Goal: Task Accomplishment & Management: Complete application form

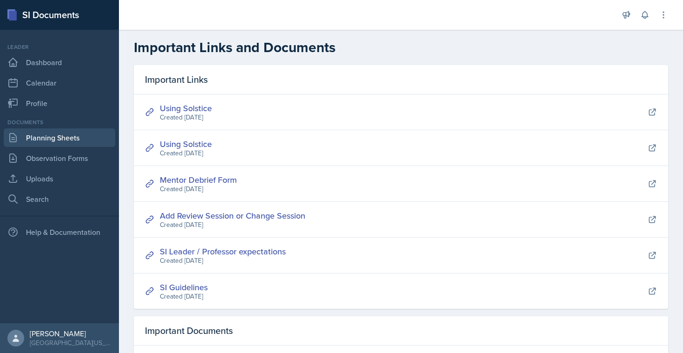
click at [76, 139] on link "Planning Sheets" at bounding box center [59, 137] width 111 height 19
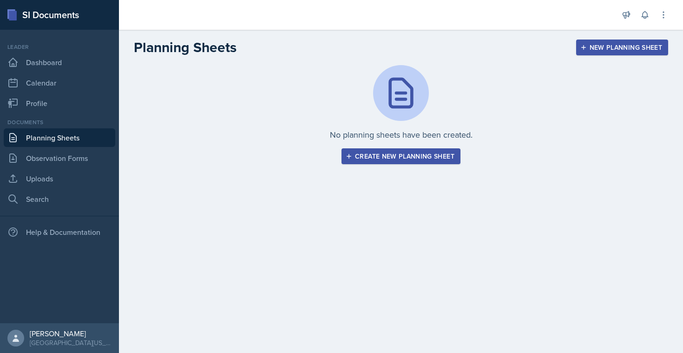
click at [46, 214] on nav "Leader Dashboard Calendar Profile Documents Planning Sheets Observation Forms U…" at bounding box center [59, 176] width 119 height 293
click at [43, 202] on link "Search" at bounding box center [59, 198] width 111 height 19
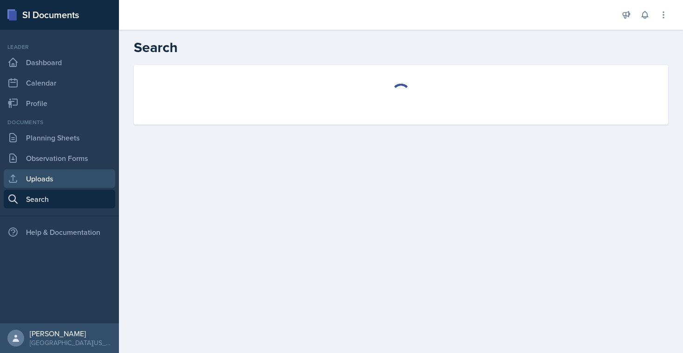
select select "all"
select select "1"
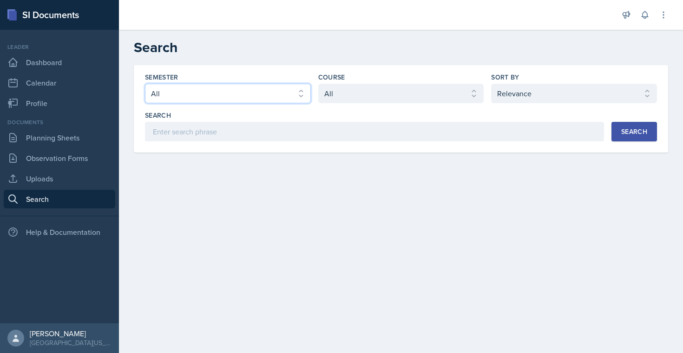
click at [283, 92] on select "Select semester All Fall 2025 Spring 2025 Fall 2024 Spring 2024 Fall 2023" at bounding box center [228, 94] width 166 height 20
select select "a681a9dd-bef2-4d44-b64a-82040801c701"
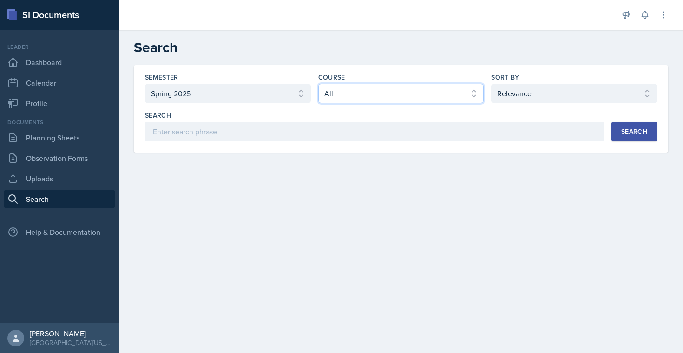
select select "128ea37d-7c25-4e66-8033-1187f2d54cdc"
click at [647, 132] on button "Search" at bounding box center [634, 132] width 46 height 20
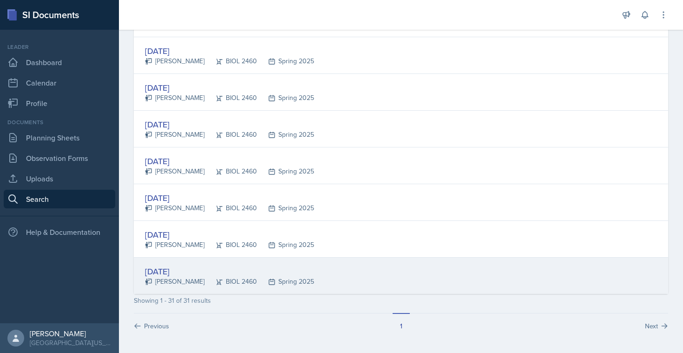
click at [175, 268] on div "[DATE]" at bounding box center [229, 271] width 169 height 13
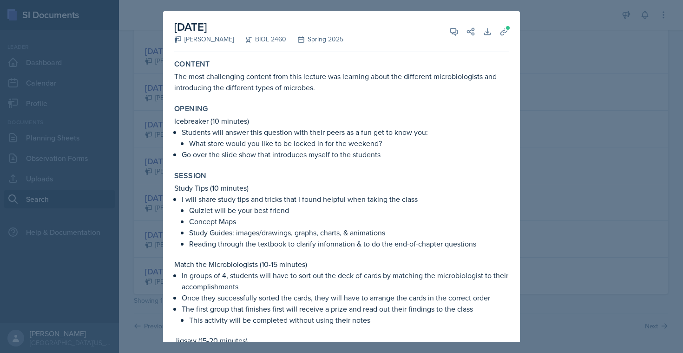
click at [174, 62] on div "Content The most challenging content from this lecture was learning about the d…" at bounding box center [341, 76] width 342 height 41
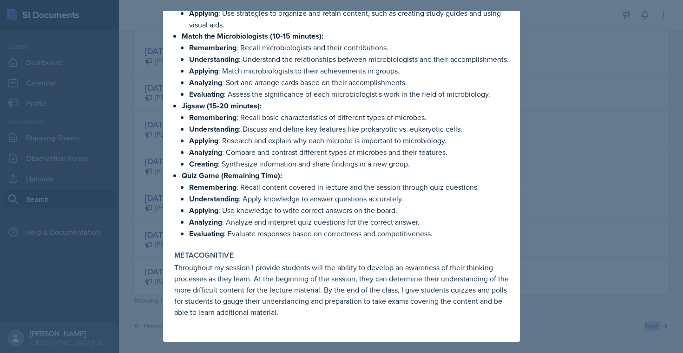
scroll to position [1069, 0]
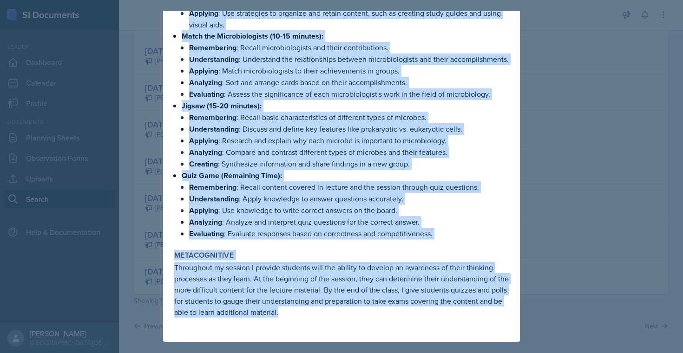
drag, startPoint x: 174, startPoint y: 63, endPoint x: 304, endPoint y: 312, distance: 280.7
copy div "Loremip Dol sita consectetur adipisc elit sedd eiusmod tem incididu utlab etd m…"
click at [157, 181] on div at bounding box center [341, 176] width 683 height 353
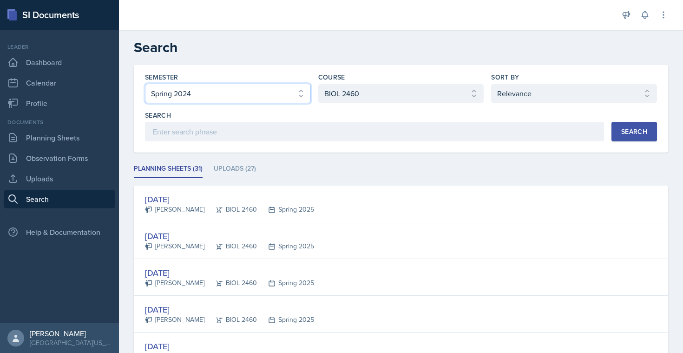
scroll to position [0, 0]
click at [624, 126] on button "Search" at bounding box center [634, 132] width 46 height 20
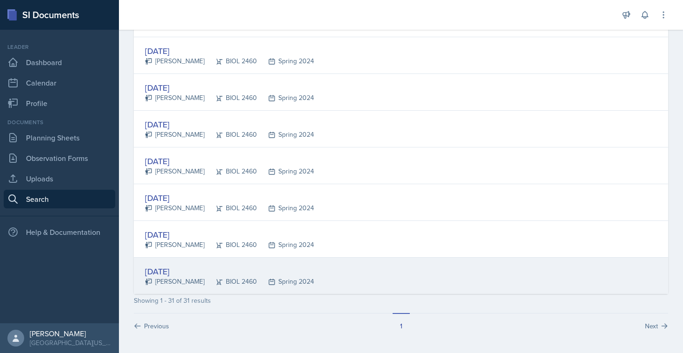
scroll to position [1029, 0]
click at [168, 275] on div "[DATE]" at bounding box center [229, 271] width 169 height 13
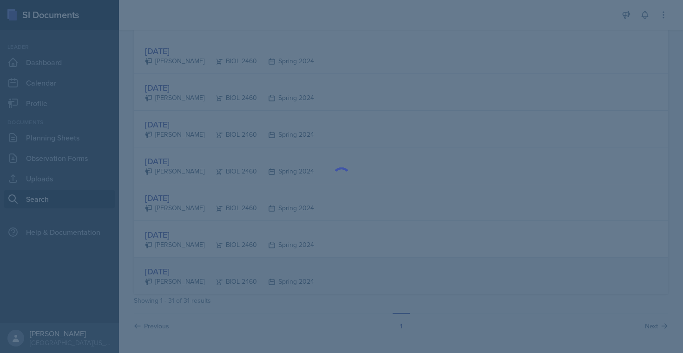
scroll to position [0, 0]
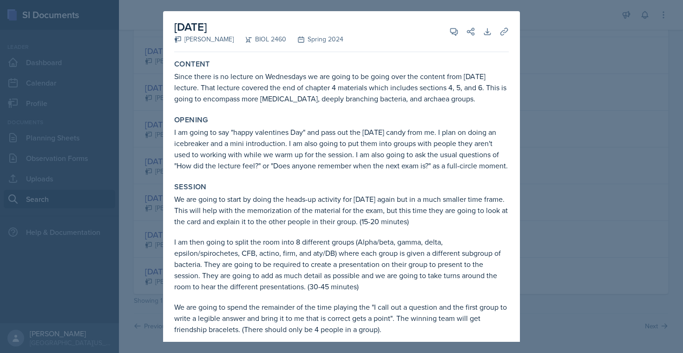
click at [560, 73] on div at bounding box center [341, 176] width 683 height 353
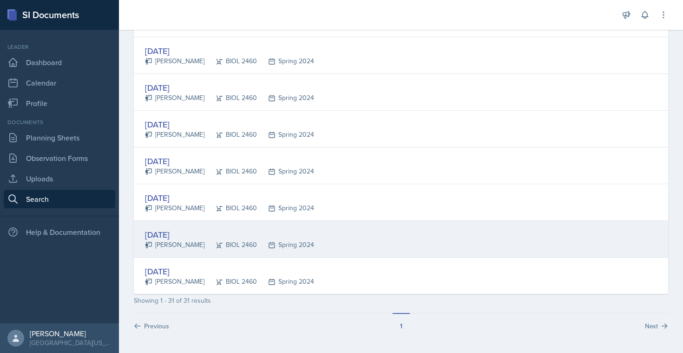
scroll to position [1029, 0]
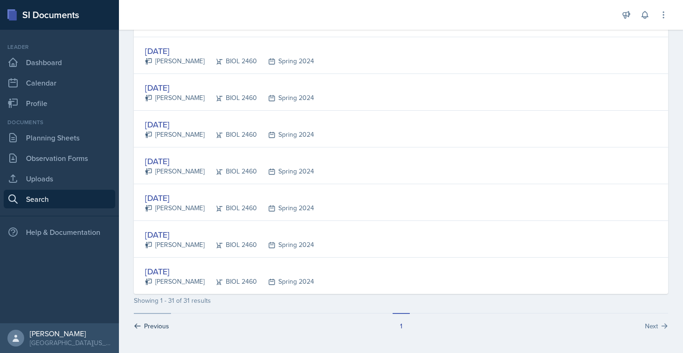
click at [158, 328] on button "Previous" at bounding box center [152, 322] width 37 height 18
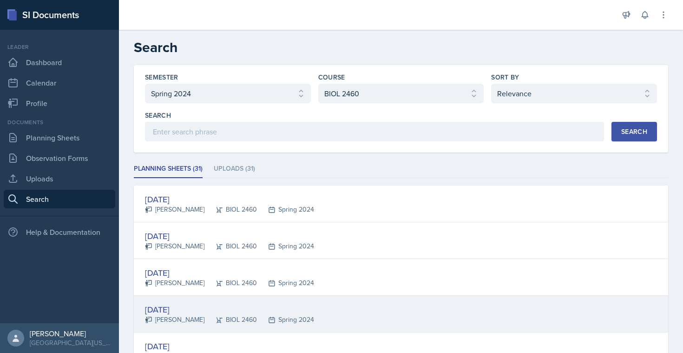
scroll to position [0, 0]
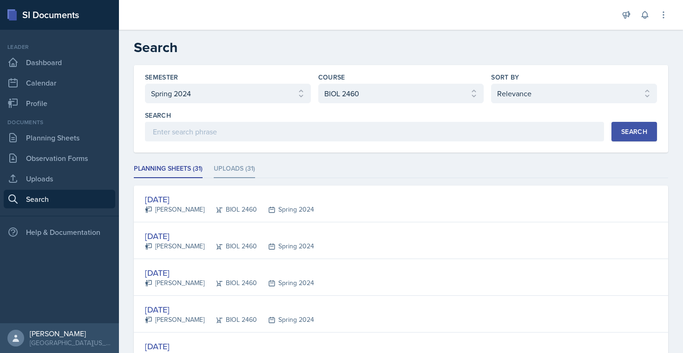
click at [240, 174] on li "Uploads (31)" at bounding box center [234, 169] width 41 height 18
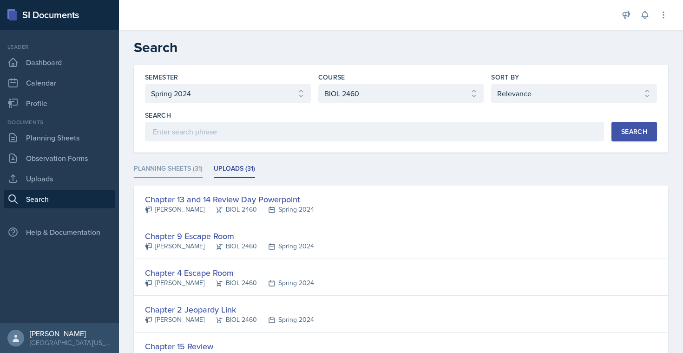
click at [185, 166] on li "Planning Sheets (31)" at bounding box center [168, 169] width 69 height 18
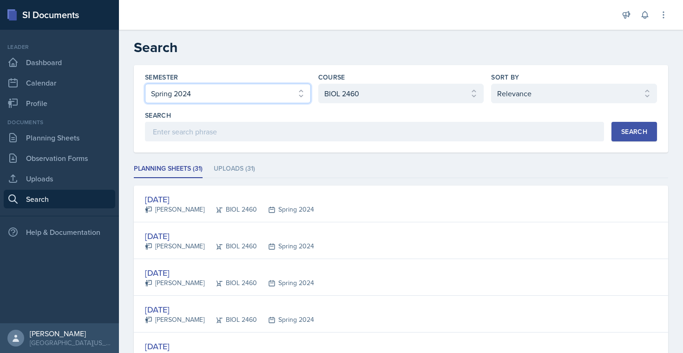
select select "be49984f-99df-4d20-9869-866254f619e9"
click at [644, 136] on button "Search" at bounding box center [634, 132] width 46 height 20
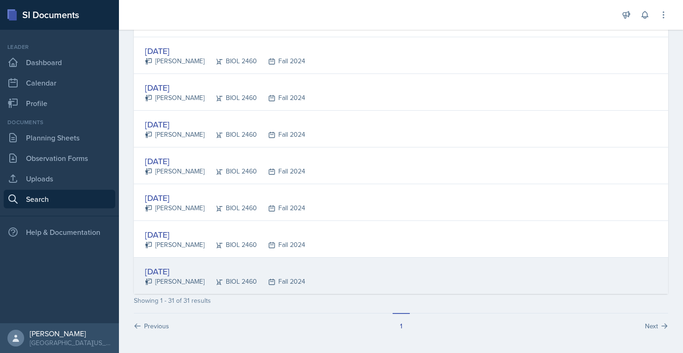
scroll to position [1029, 0]
click at [182, 274] on div "[DATE]" at bounding box center [225, 271] width 160 height 13
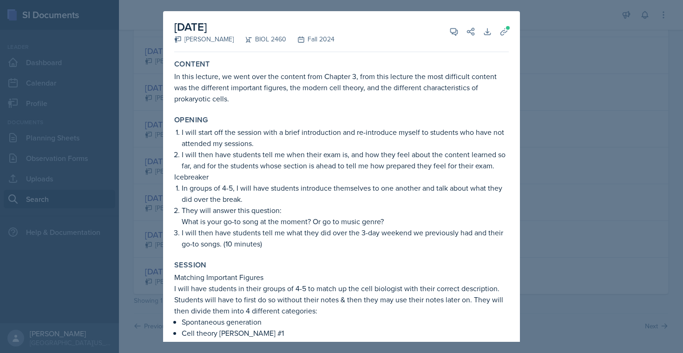
click at [566, 48] on div at bounding box center [341, 176] width 683 height 353
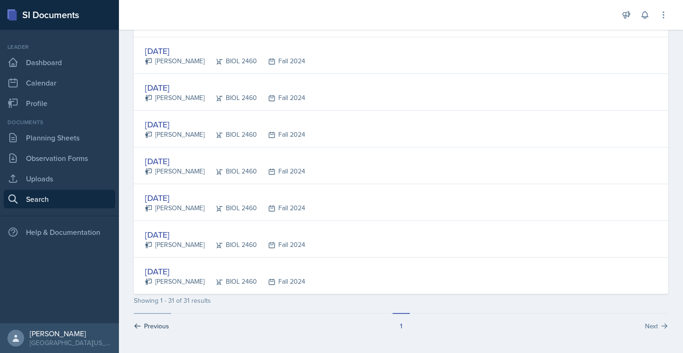
click at [149, 328] on button "Previous" at bounding box center [152, 322] width 37 height 18
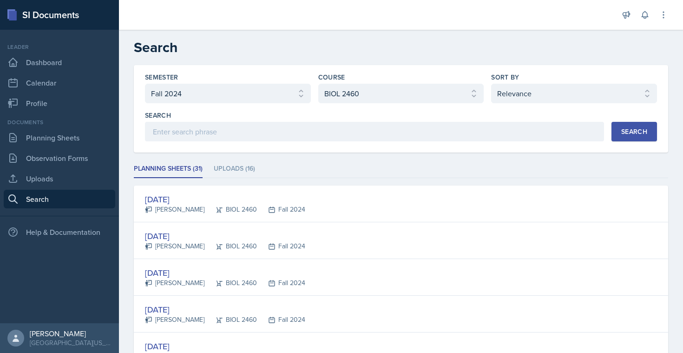
scroll to position [0, 0]
click at [52, 141] on link "Planning Sheets" at bounding box center [59, 137] width 111 height 19
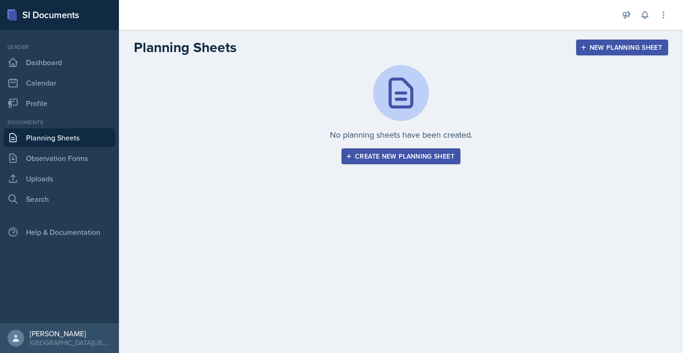
click at [359, 154] on div "Create new planning sheet" at bounding box center [400, 155] width 107 height 7
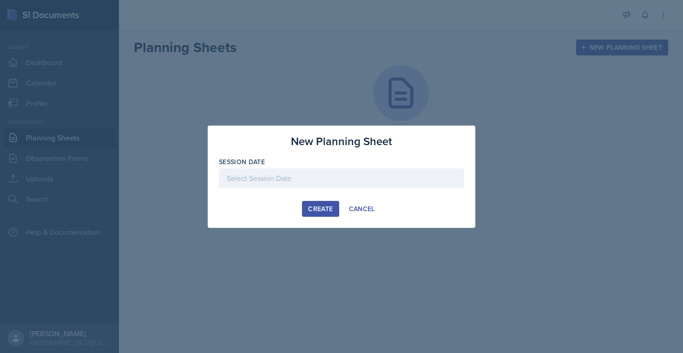
click at [289, 175] on div at bounding box center [341, 178] width 245 height 20
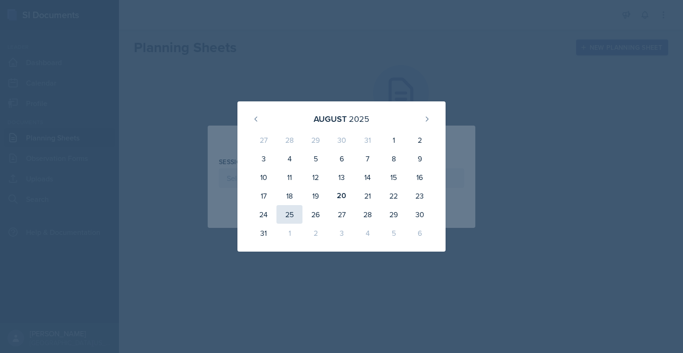
click at [291, 213] on div "25" at bounding box center [289, 214] width 26 height 19
type input "[DATE]"
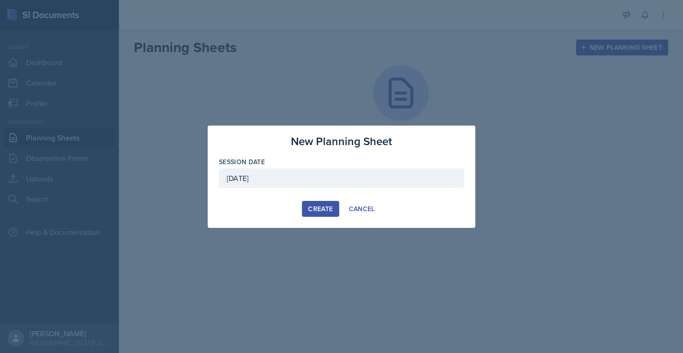
click at [320, 208] on div "Create" at bounding box center [320, 208] width 25 height 7
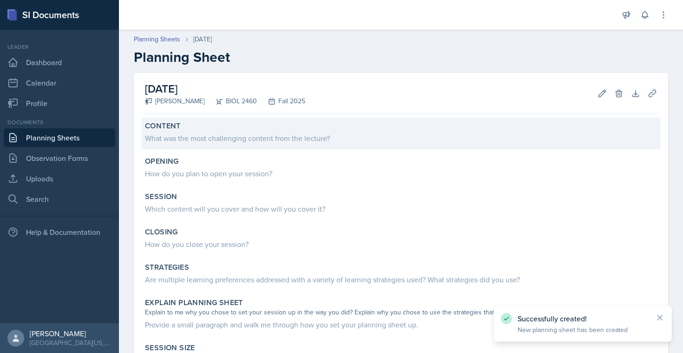
click at [235, 135] on div "What was the most challenging content from the lecture?" at bounding box center [401, 137] width 512 height 11
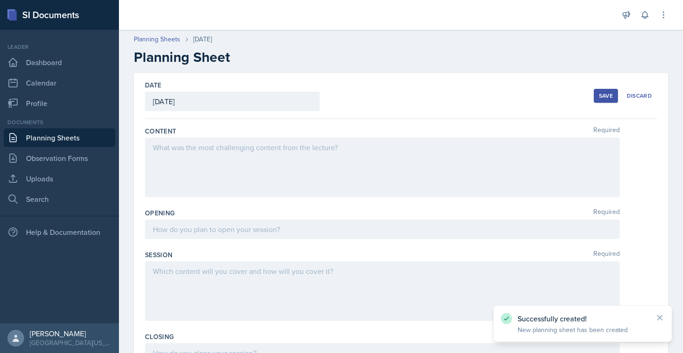
click at [238, 152] on div at bounding box center [382, 166] width 475 height 59
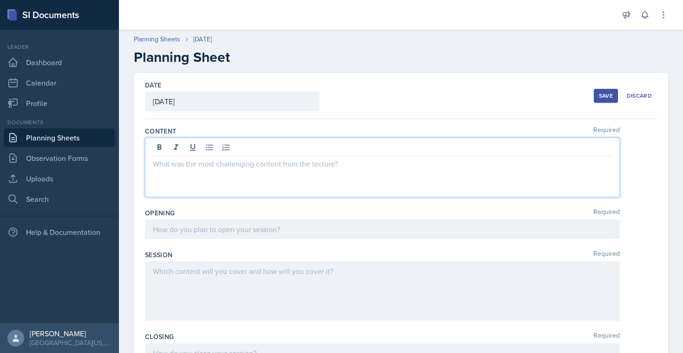
click at [209, 168] on p at bounding box center [382, 163] width 459 height 11
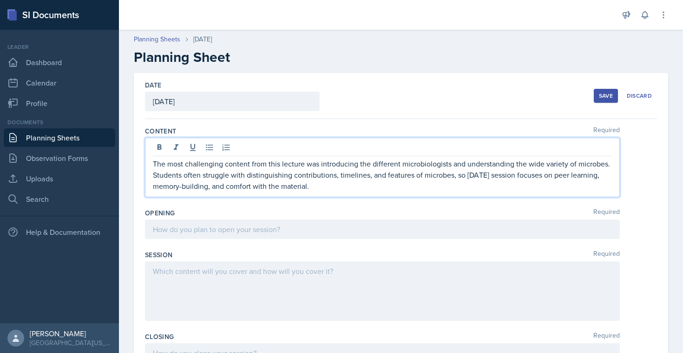
click at [163, 229] on div at bounding box center [382, 229] width 475 height 20
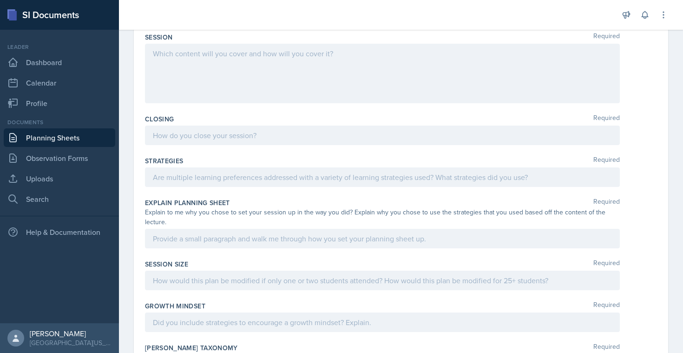
scroll to position [267, 0]
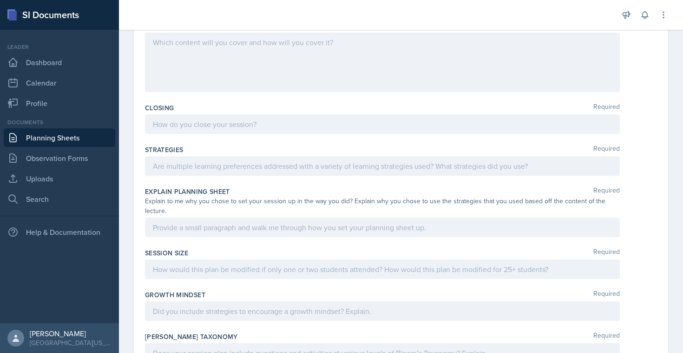
click at [208, 124] on div at bounding box center [382, 124] width 475 height 20
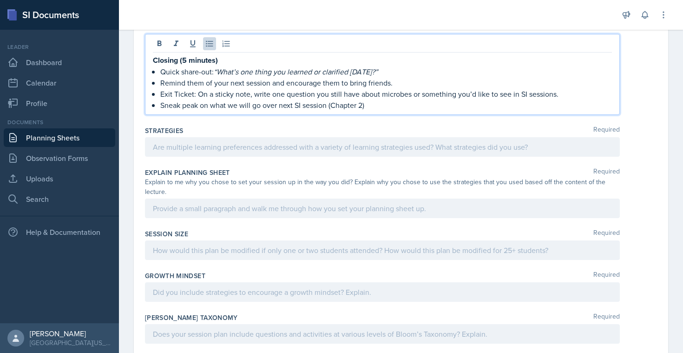
scroll to position [346, 0]
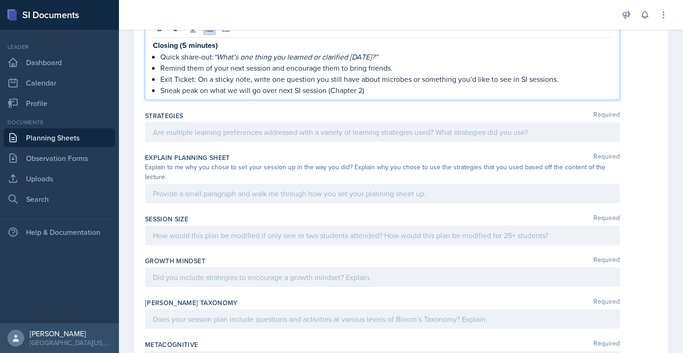
click at [205, 283] on div at bounding box center [382, 277] width 475 height 20
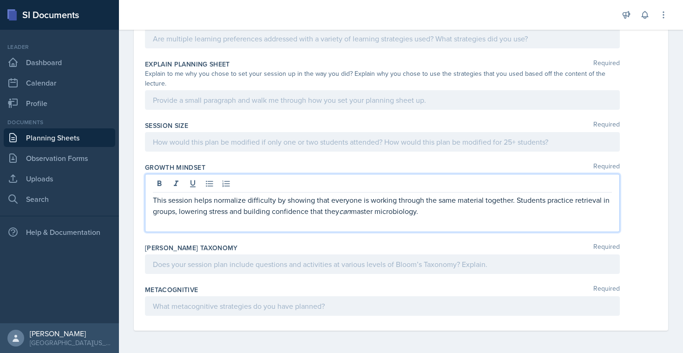
scroll to position [423, 0]
click at [215, 264] on div at bounding box center [382, 264] width 475 height 20
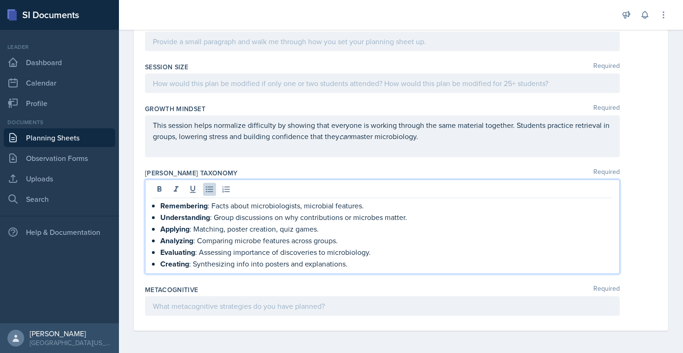
scroll to position [482, 0]
click at [231, 302] on div at bounding box center [382, 306] width 475 height 20
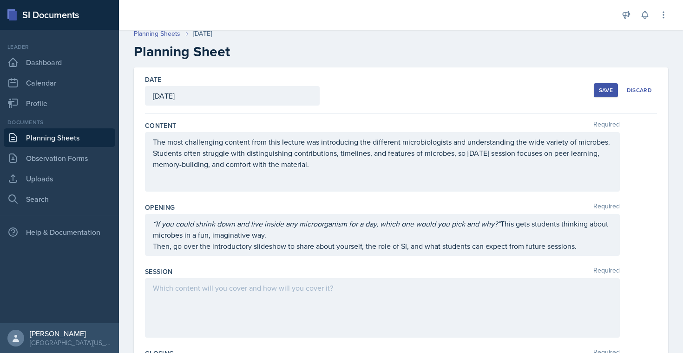
scroll to position [9, 0]
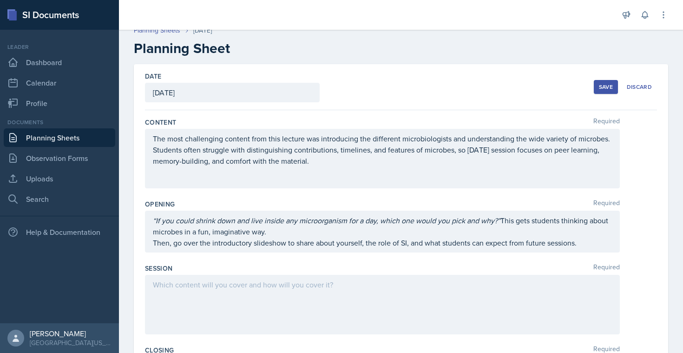
click at [190, 288] on div at bounding box center [382, 303] width 475 height 59
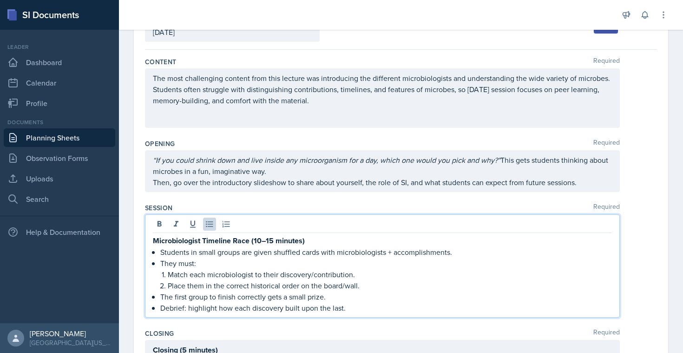
scroll to position [70, 0]
drag, startPoint x: 324, startPoint y: 295, endPoint x: 237, endPoint y: 295, distance: 87.3
click at [237, 295] on p "The first group to finish correctly gets a small prize." at bounding box center [385, 295] width 451 height 11
drag, startPoint x: 302, startPoint y: 240, endPoint x: 255, endPoint y: 239, distance: 47.9
click at [255, 239] on strong "Microbiologist Timeline Race (10–15 minutes)" at bounding box center [229, 239] width 152 height 11
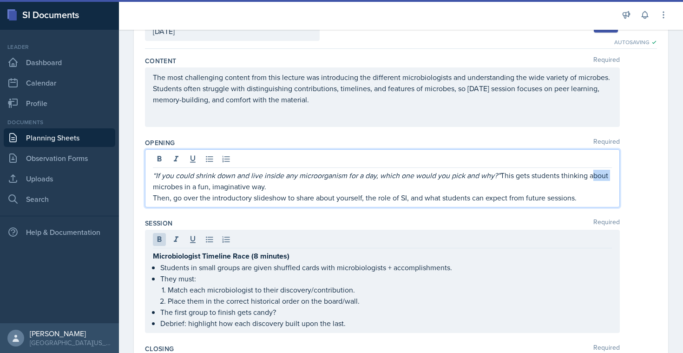
drag, startPoint x: 172, startPoint y: 183, endPoint x: 146, endPoint y: 180, distance: 26.2
click at [146, 180] on div "“If you could shrink down and live inside any microorganism for a day, which on…" at bounding box center [382, 178] width 475 height 58
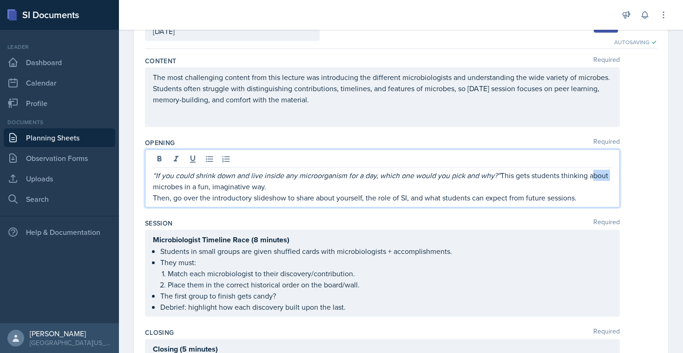
click at [171, 199] on p "Then, go over the introductory slideshow to share about yourself, the role of S…" at bounding box center [382, 197] width 459 height 11
drag, startPoint x: 171, startPoint y: 199, endPoint x: 137, endPoint y: 196, distance: 34.0
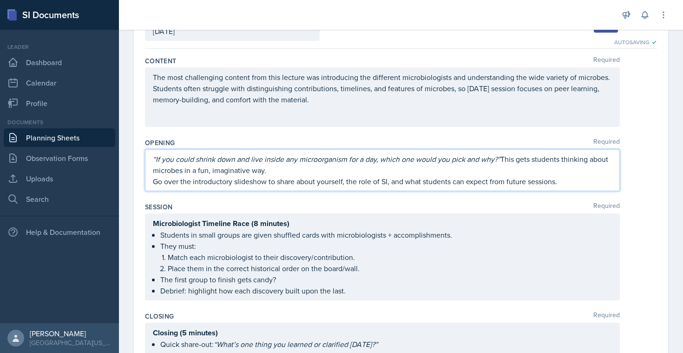
click at [210, 245] on ul "Students in small groups are given shuffled cards with microbiologists + accomp…" at bounding box center [385, 262] width 451 height 67
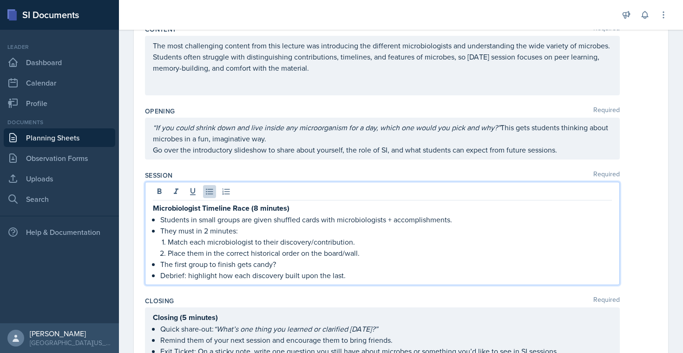
scroll to position [110, 0]
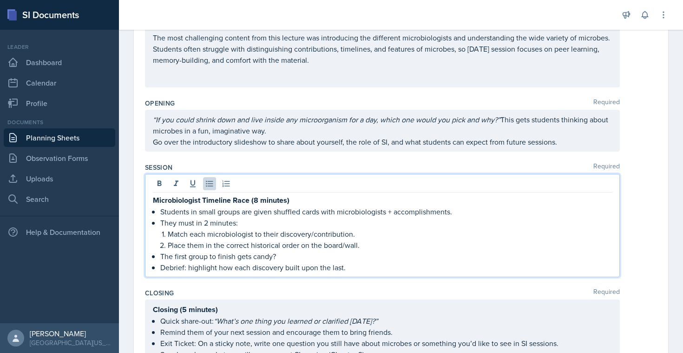
click at [344, 268] on p "Debrief: highlight how each discovery built upon the last." at bounding box center [385, 266] width 451 height 11
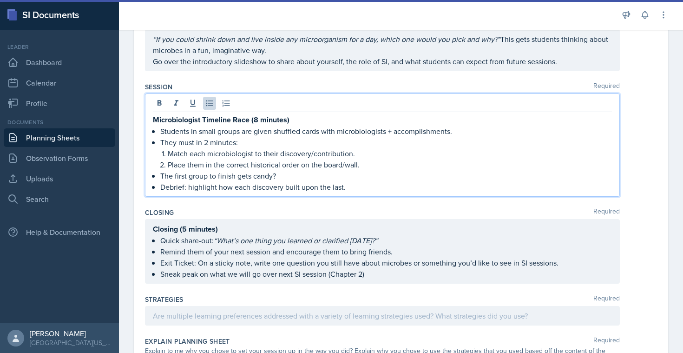
scroll to position [190, 0]
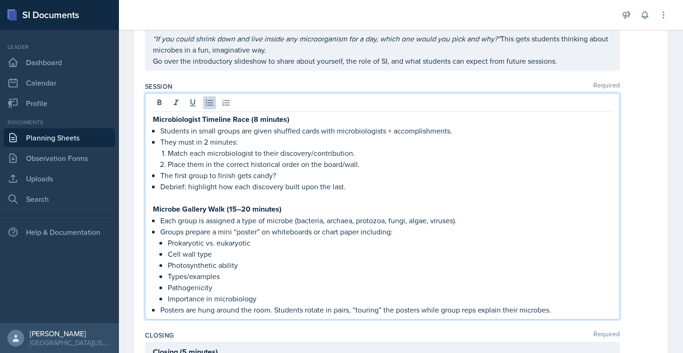
click at [248, 209] on strong "Microbe Gallery Walk (15–20 minutes)" at bounding box center [217, 208] width 129 height 11
click at [563, 307] on p "Posters are hung around the room. Students rotate in pairs, “touring” the poste…" at bounding box center [385, 309] width 451 height 11
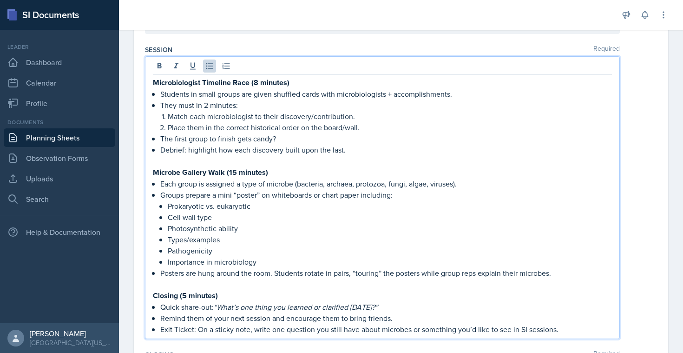
scroll to position [250, 0]
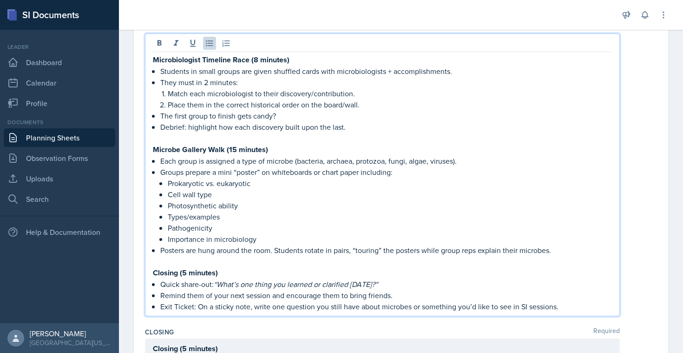
click at [397, 295] on p "Remind them of your next session and encourage them to bring friends." at bounding box center [385, 294] width 451 height 11
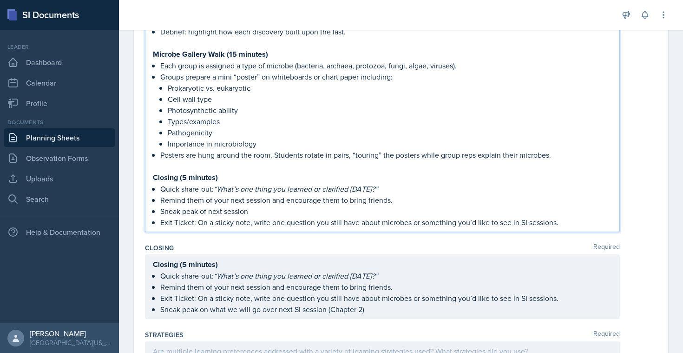
scroll to position [347, 0]
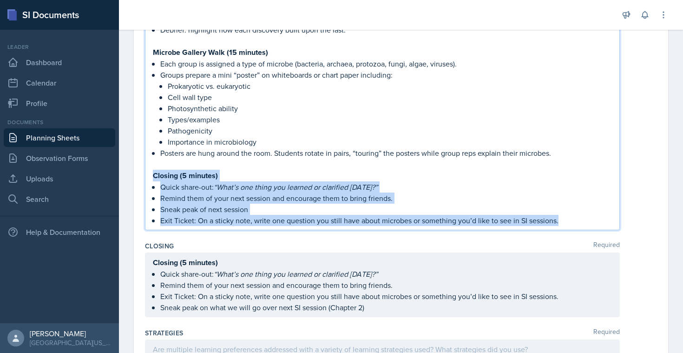
drag, startPoint x: 568, startPoint y: 221, endPoint x: 153, endPoint y: 177, distance: 417.6
click at [153, 177] on div "Microbiologist Timeline Race (8 minutes) Students in small groups are given shu…" at bounding box center [382, 91] width 459 height 269
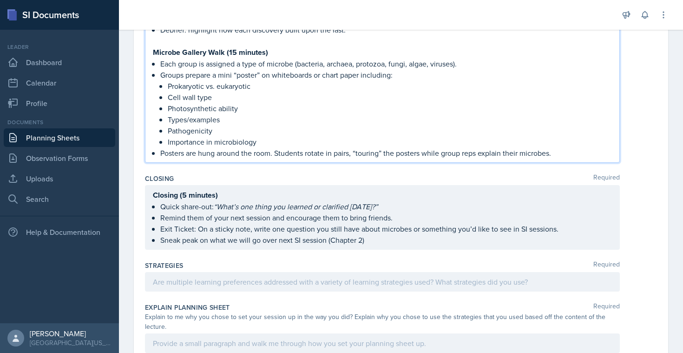
click at [185, 277] on div at bounding box center [382, 282] width 475 height 20
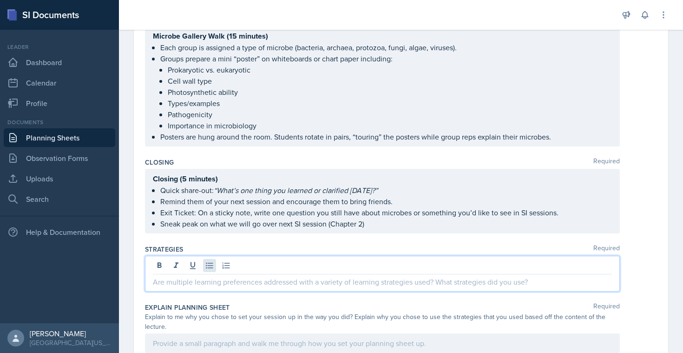
click at [209, 265] on icon at bounding box center [209, 265] width 9 height 9
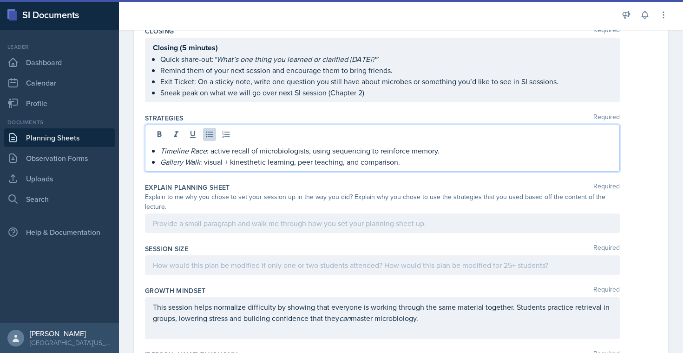
scroll to position [492, 0]
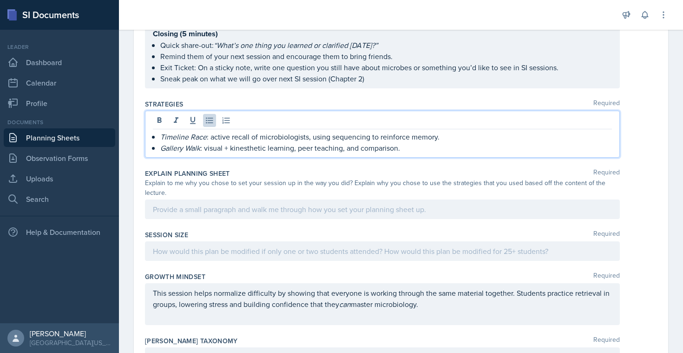
click at [185, 247] on div at bounding box center [382, 251] width 475 height 20
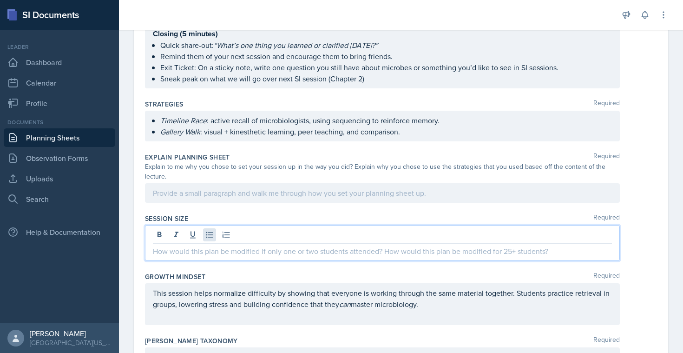
click at [205, 237] on icon at bounding box center [209, 234] width 9 height 9
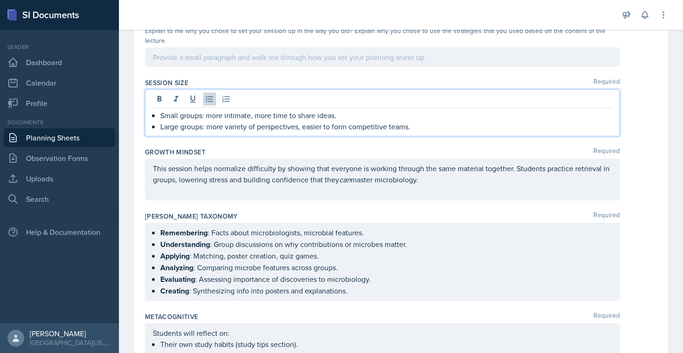
scroll to position [627, 0]
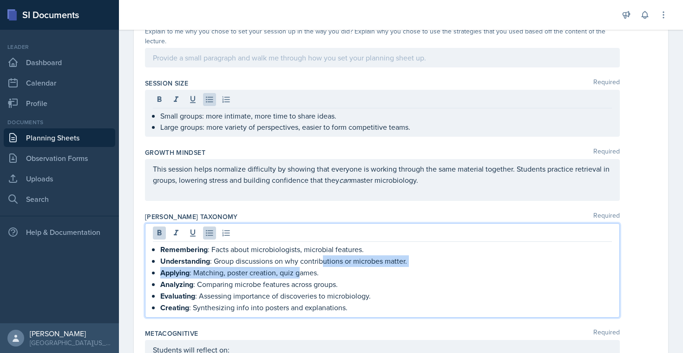
drag, startPoint x: 322, startPoint y: 259, endPoint x: 305, endPoint y: 274, distance: 23.1
click at [305, 274] on p "Applying : Matching, poster creation, quiz games." at bounding box center [385, 273] width 451 height 12
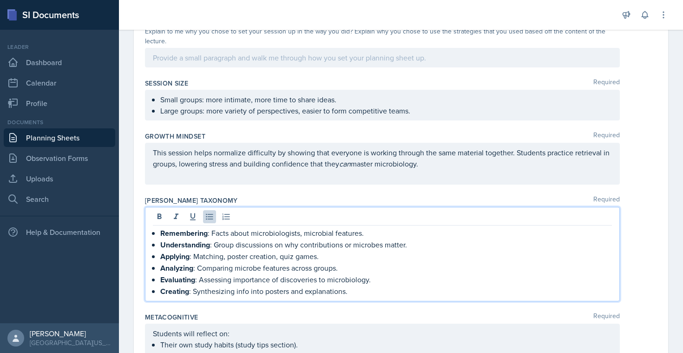
click at [321, 257] on p "Applying : Matching, poster creation, quiz games." at bounding box center [385, 256] width 451 height 12
drag, startPoint x: 321, startPoint y: 257, endPoint x: 284, endPoint y: 255, distance: 37.2
click at [284, 255] on p "Applying : Matching, poster creation, quiz games." at bounding box center [385, 256] width 451 height 12
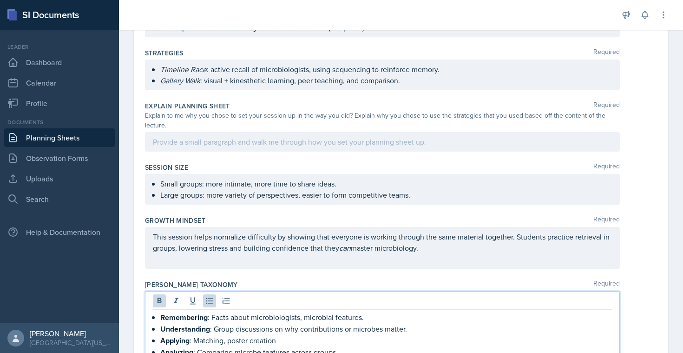
scroll to position [538, 0]
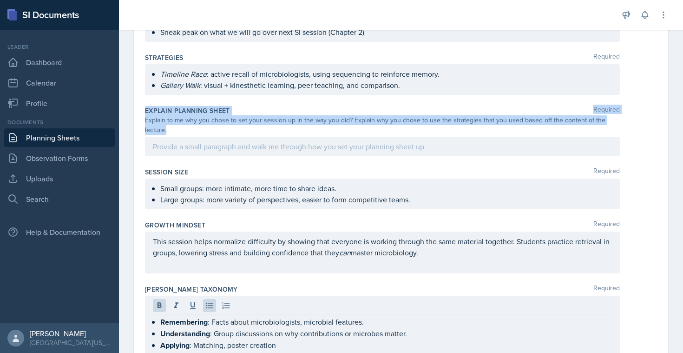
drag, startPoint x: 145, startPoint y: 109, endPoint x: 216, endPoint y: 137, distance: 76.5
click at [216, 137] on div "Explain Planning Sheet Required Explain to me why you chose to set your session…" at bounding box center [401, 132] width 512 height 61
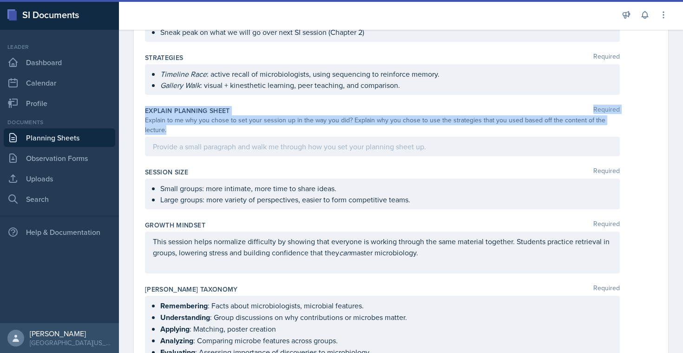
copy div "Explain Planning Sheet Required Explain to me why you chose to set your session…"
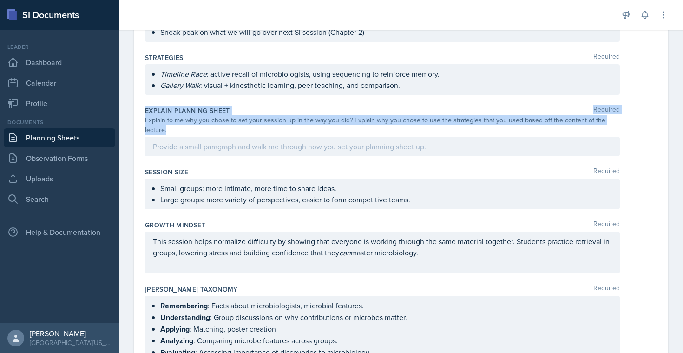
click at [195, 144] on div at bounding box center [382, 147] width 475 height 20
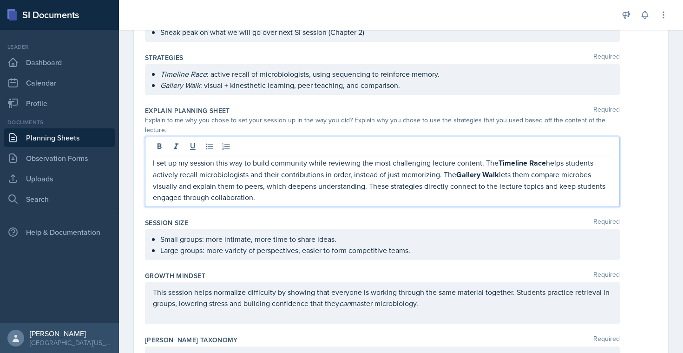
click at [447, 82] on div "Timeline Race : active recall of microbiologists, using sequencing to reinforce…" at bounding box center [382, 79] width 475 height 31
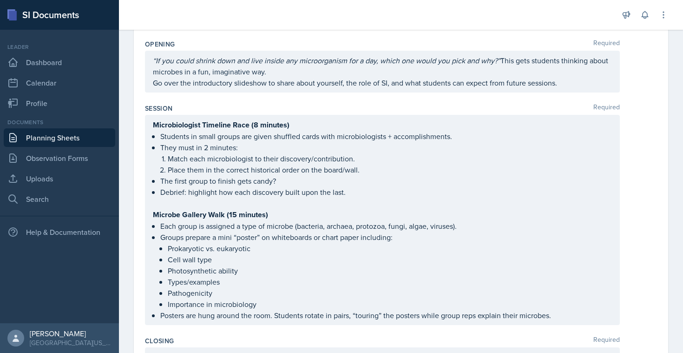
scroll to position [170, 0]
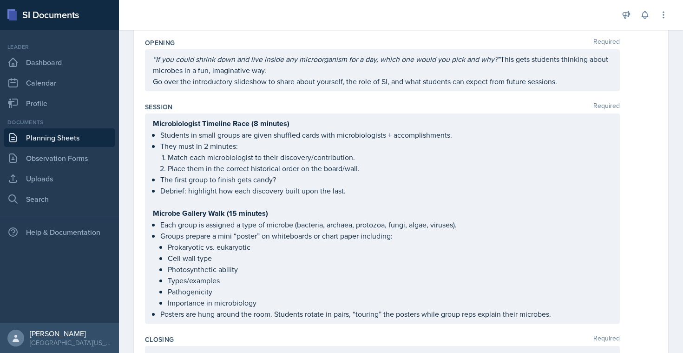
click at [199, 179] on ul "Students in small groups are given shuffled cards with microbiologists + accomp…" at bounding box center [385, 162] width 451 height 67
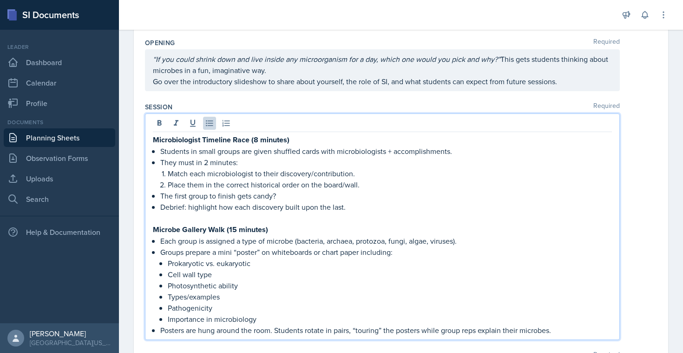
click at [199, 179] on p "Place them in the correct historical order on the board/wall." at bounding box center [390, 184] width 444 height 11
click at [201, 195] on p "The first group to finish gets candy?" at bounding box center [385, 195] width 451 height 11
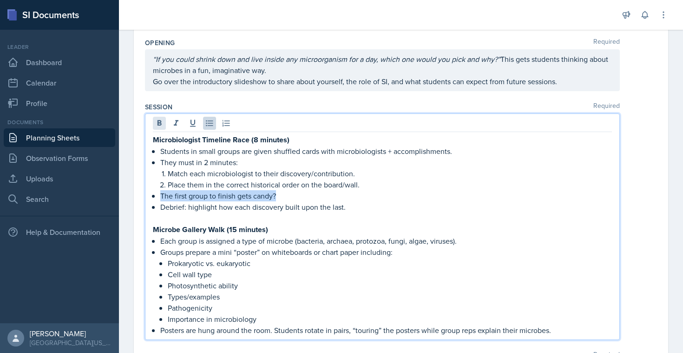
click at [156, 123] on icon at bounding box center [159, 122] width 9 height 9
click at [201, 189] on p "Place them in the correct historical order on the board/wall." at bounding box center [390, 184] width 444 height 11
click at [198, 197] on strong "The first group to finish gets candy?" at bounding box center [219, 195] width 118 height 11
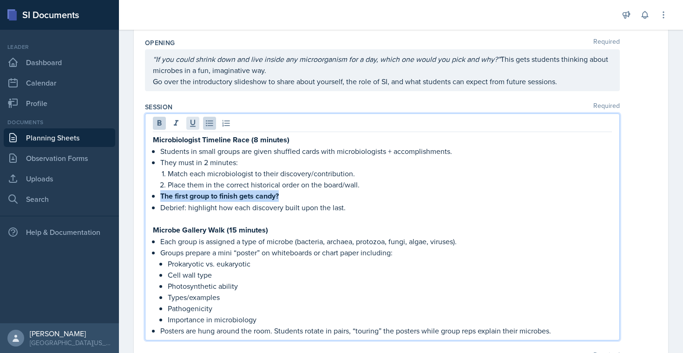
click at [190, 124] on icon at bounding box center [192, 122] width 9 height 9
click at [197, 193] on u "The first group to finish gets candy?" at bounding box center [219, 195] width 118 height 11
click at [301, 211] on p "Debrief: highlight how each discovery built upon the last." at bounding box center [385, 207] width 451 height 11
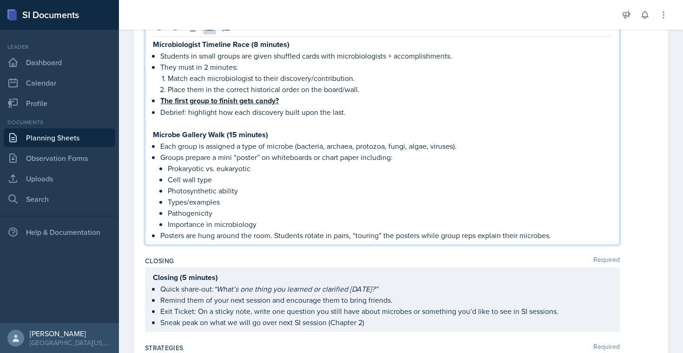
scroll to position [266, 0]
click at [188, 112] on p "Debrief: highlight how each discovery built upon the last." at bounding box center [385, 111] width 451 height 11
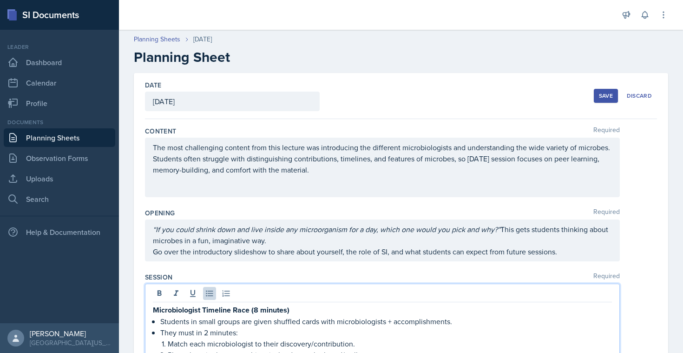
scroll to position [0, 0]
click at [599, 95] on div "Save" at bounding box center [606, 95] width 14 height 7
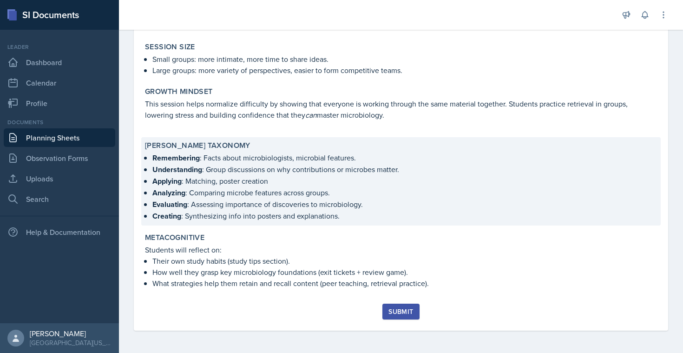
scroll to position [602, 0]
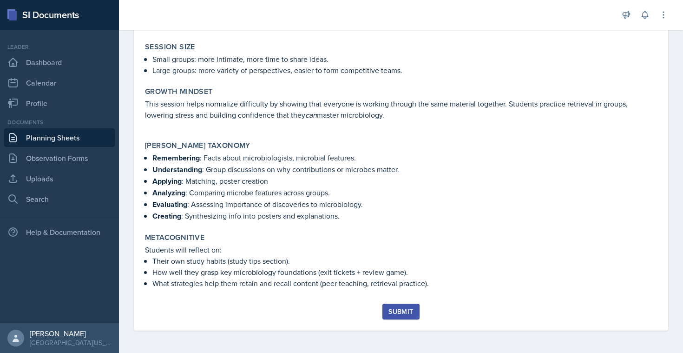
click at [405, 314] on div "Submit" at bounding box center [400, 310] width 25 height 7
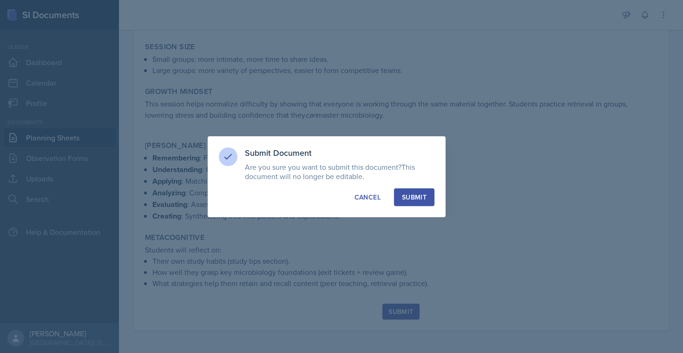
click at [417, 196] on div "Submit" at bounding box center [414, 196] width 25 height 9
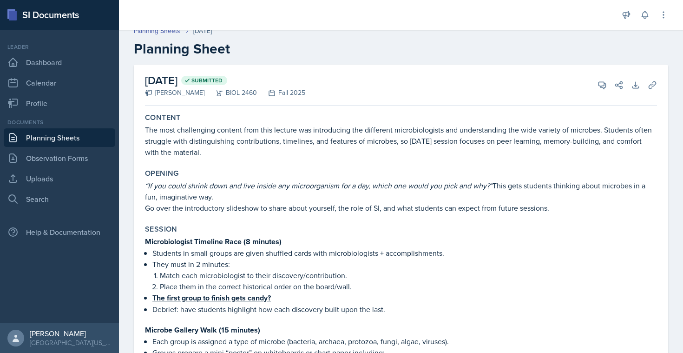
scroll to position [0, 0]
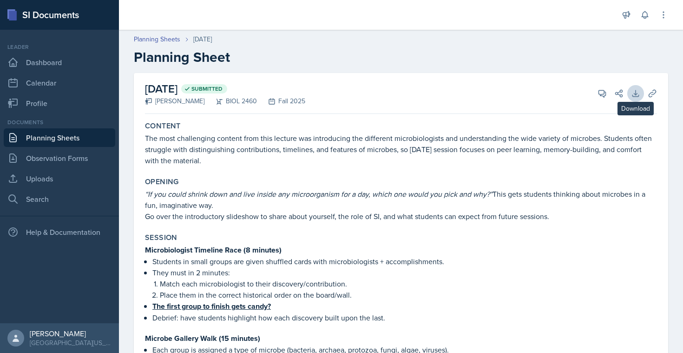
click at [631, 93] on icon at bounding box center [635, 93] width 9 height 9
click at [306, 258] on p "Students in small groups are given shuffled cards with microbiologists + accomp…" at bounding box center [404, 260] width 504 height 11
click at [328, 191] on em "“If you could shrink down and live inside any microorganism for a day, which on…" at bounding box center [318, 194] width 347 height 10
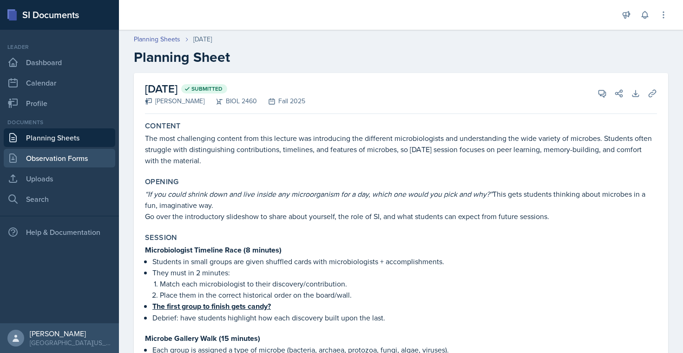
click at [50, 156] on link "Observation Forms" at bounding box center [59, 158] width 111 height 19
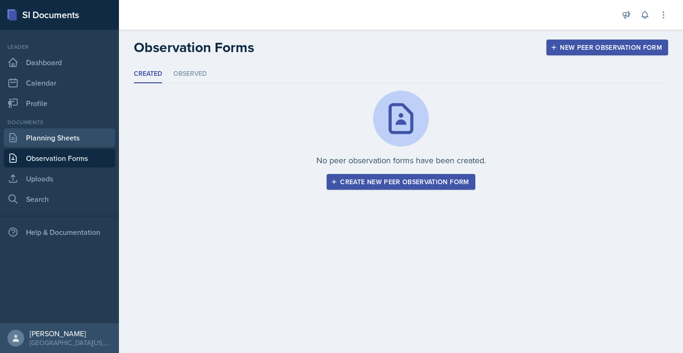
click at [59, 136] on link "Planning Sheets" at bounding box center [59, 137] width 111 height 19
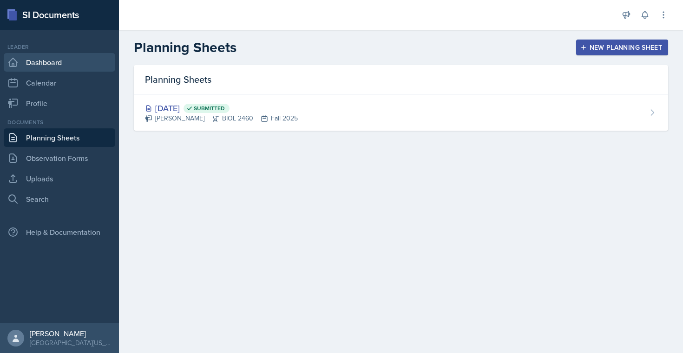
click at [49, 66] on link "Dashboard" at bounding box center [59, 62] width 111 height 19
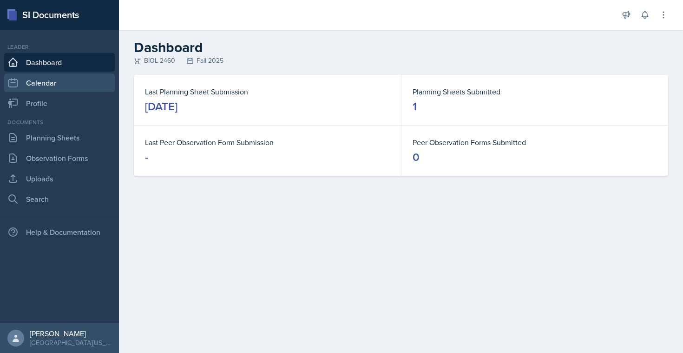
click at [35, 79] on link "Calendar" at bounding box center [59, 82] width 111 height 19
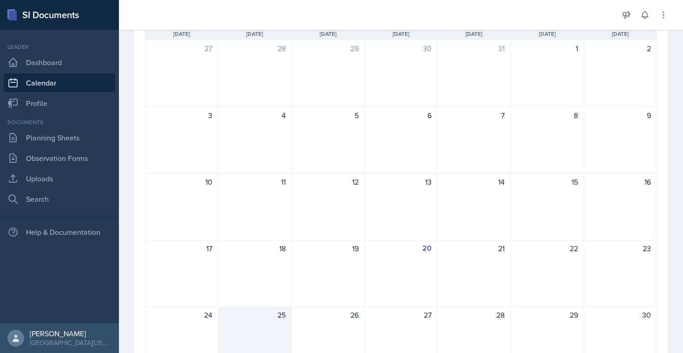
scroll to position [108, 0]
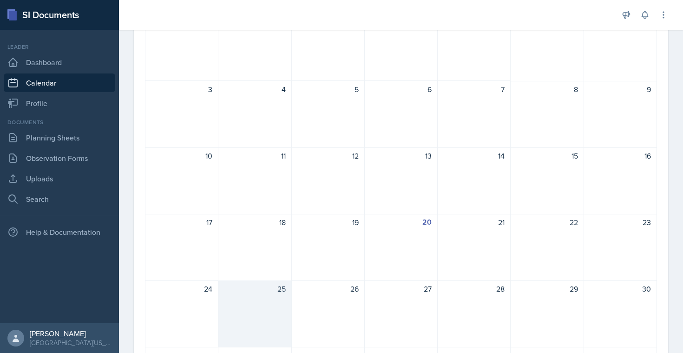
click at [259, 307] on div "25" at bounding box center [254, 313] width 73 height 67
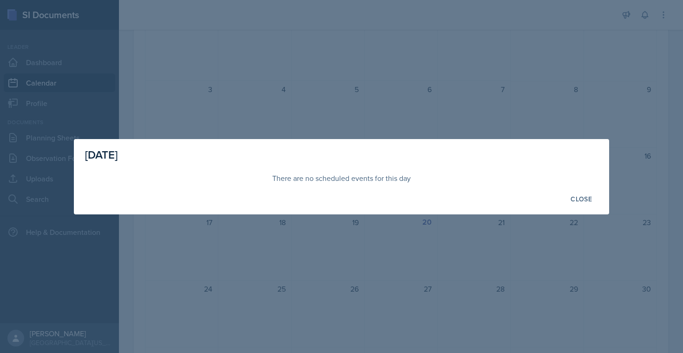
click at [365, 173] on div "There are no scheduled events for this day" at bounding box center [341, 177] width 513 height 11
click at [578, 200] on div "Close" at bounding box center [580, 198] width 21 height 7
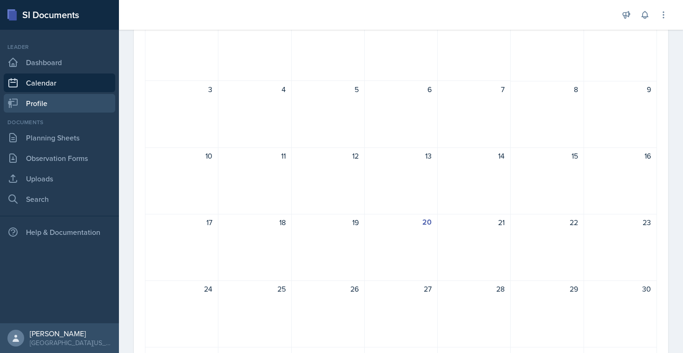
click at [16, 101] on icon at bounding box center [12, 103] width 11 height 11
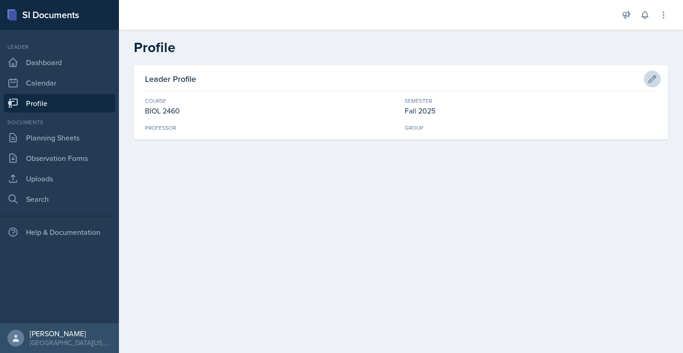
click at [651, 81] on icon at bounding box center [652, 78] width 7 height 7
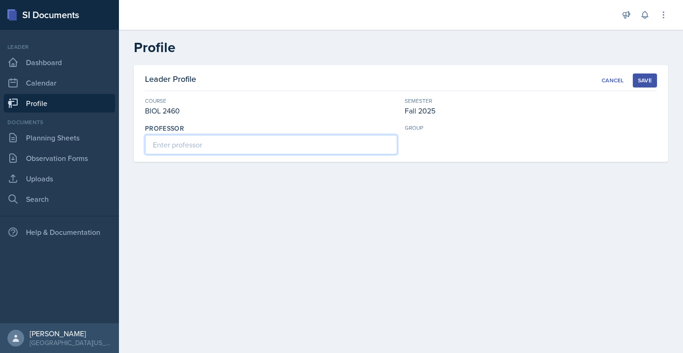
click at [346, 146] on input at bounding box center [271, 145] width 252 height 20
type input "[PERSON_NAME]"
click at [647, 79] on div "Save" at bounding box center [645, 80] width 14 height 7
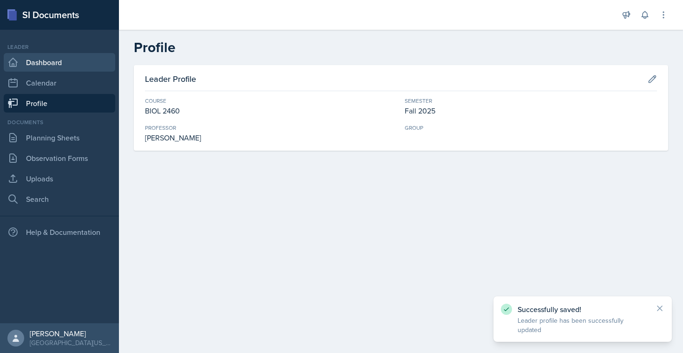
click at [27, 59] on link "Dashboard" at bounding box center [59, 62] width 111 height 19
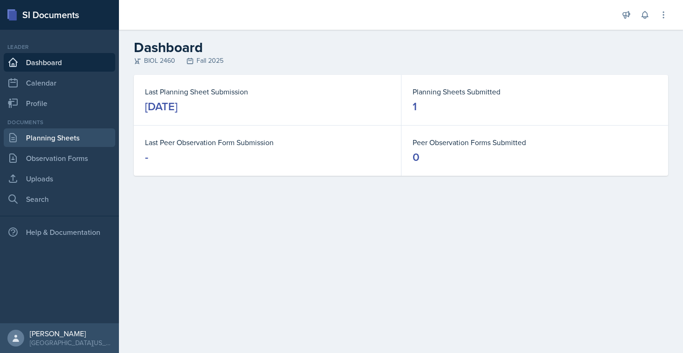
click at [84, 132] on link "Planning Sheets" at bounding box center [59, 137] width 111 height 19
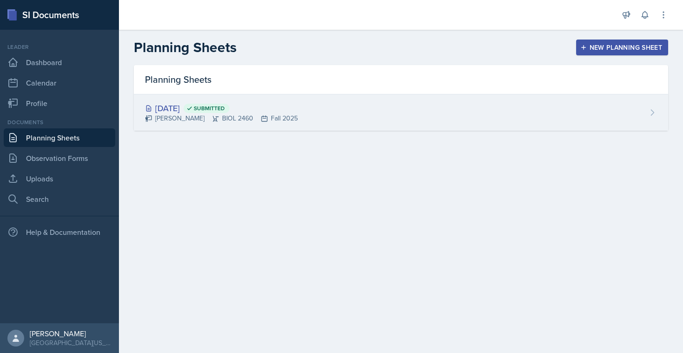
click at [488, 110] on div "[DATE] Submitted [PERSON_NAME] BIOL 2460 Fall 2025" at bounding box center [401, 112] width 534 height 36
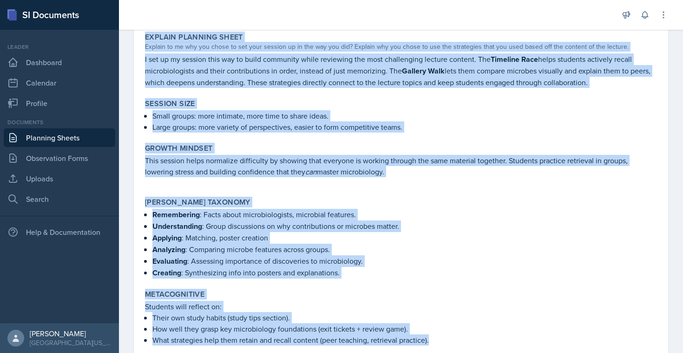
scroll to position [575, 0]
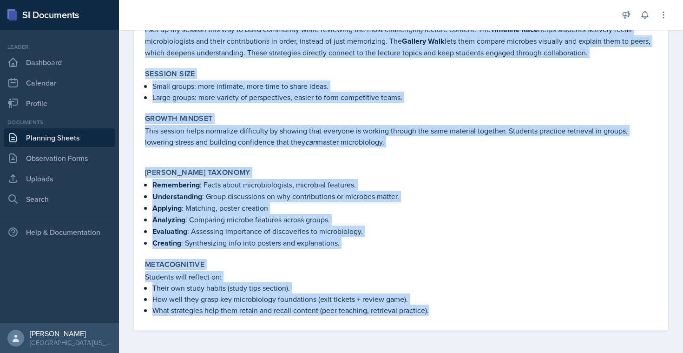
drag, startPoint x: 144, startPoint y: 124, endPoint x: 451, endPoint y: 310, distance: 359.5
copy div "Loremip Dol sita consectetur adipisc elit sedd eiusmod tem incididuntu lab etdo…"
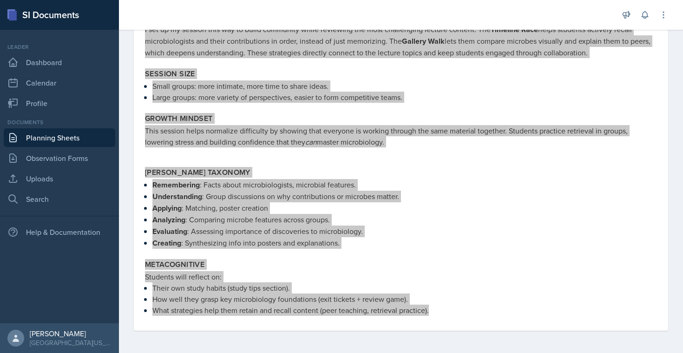
click at [448, 45] on p "I set up my session this way to build community while reviewing the most challe…" at bounding box center [401, 41] width 512 height 34
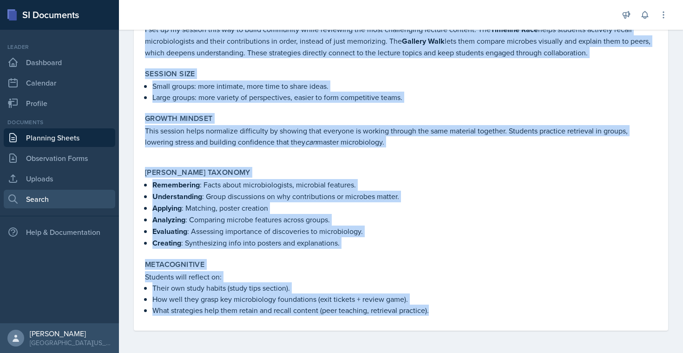
click at [41, 195] on link "Search" at bounding box center [59, 198] width 111 height 19
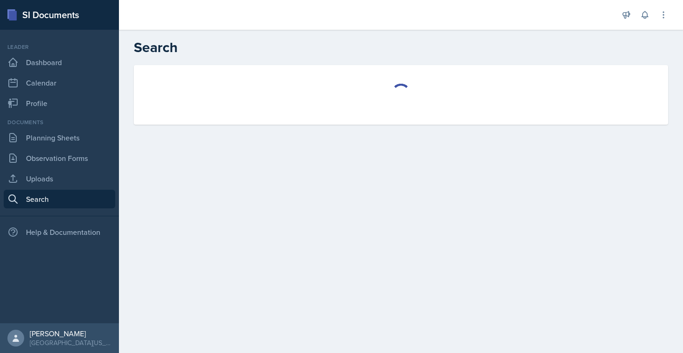
select select "all"
select select "1"
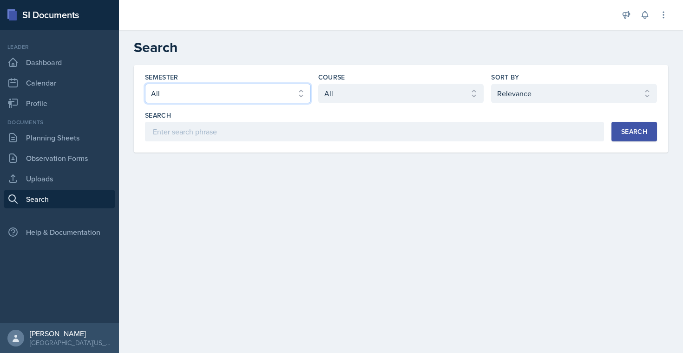
click at [271, 97] on select "Select semester All Fall 2025 Spring 2025 Fall 2024 Spring 2024 Fall 2023" at bounding box center [228, 94] width 166 height 20
select select "09a7c210-ed49-4ada-b3d1-76c4812d3e6c"
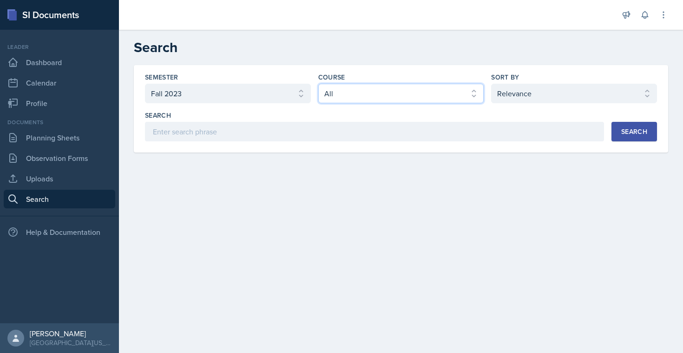
select select "128ea37d-7c25-4e66-8033-1187f2d54cdc"
click at [646, 124] on button "Search" at bounding box center [634, 132] width 46 height 20
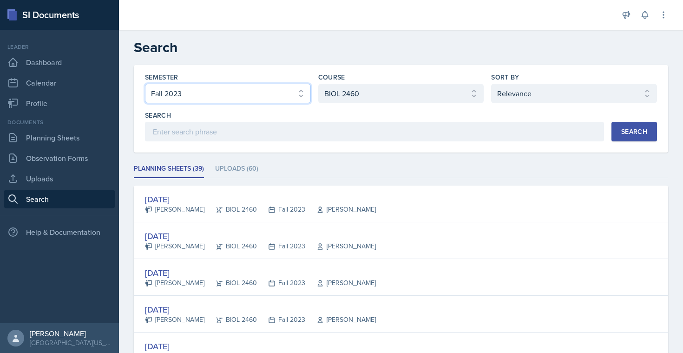
click at [253, 94] on select "Select semester All Fall 2025 Spring 2025 Fall 2024 Spring 2024 Fall 2023" at bounding box center [228, 94] width 166 height 20
select select "40819aeb-e3f4-4e20-8d69-5f6a81f67bb6"
click at [624, 129] on div "Search" at bounding box center [634, 131] width 26 height 7
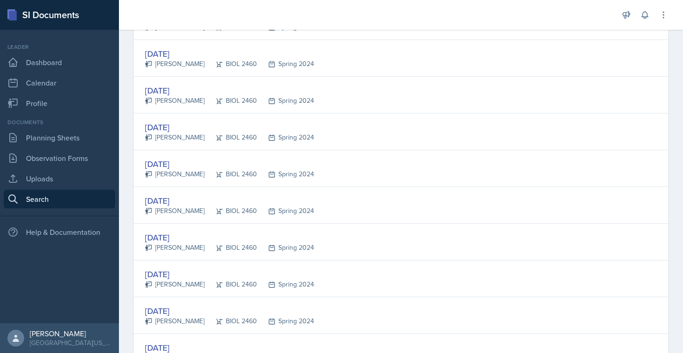
scroll to position [329, 0]
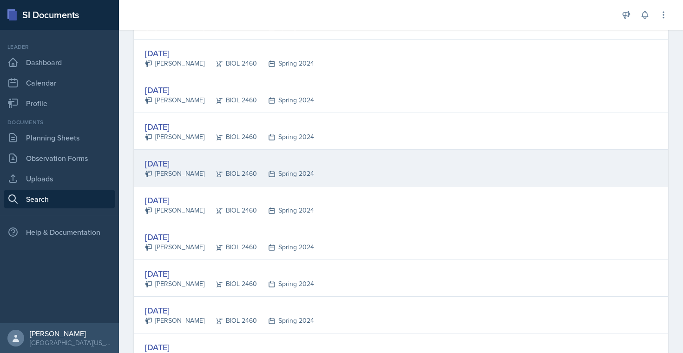
click at [182, 163] on div "[DATE]" at bounding box center [229, 163] width 169 height 13
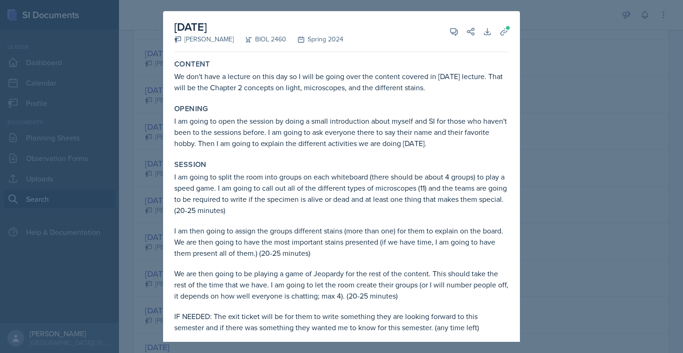
scroll to position [0, 0]
click at [155, 164] on div at bounding box center [341, 176] width 683 height 353
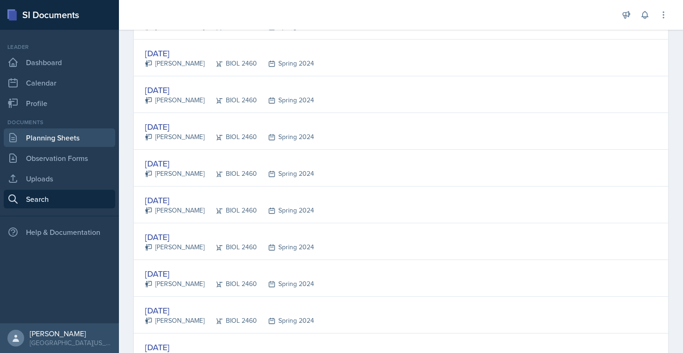
click at [38, 144] on link "Planning Sheets" at bounding box center [59, 137] width 111 height 19
